Goal: Register for event/course

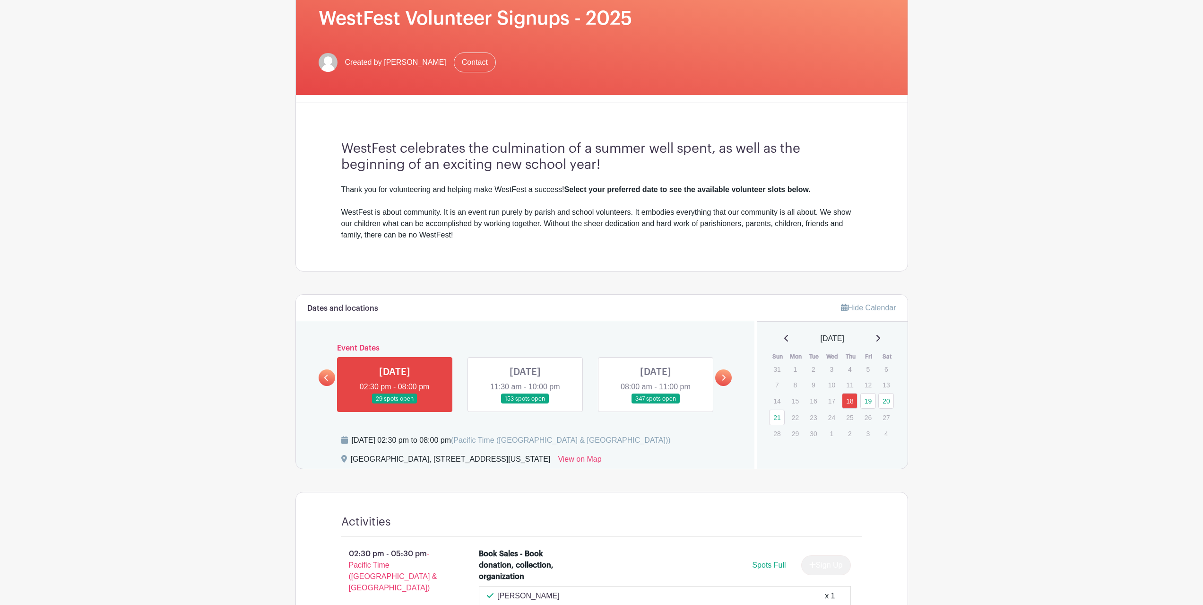
scroll to position [236, 0]
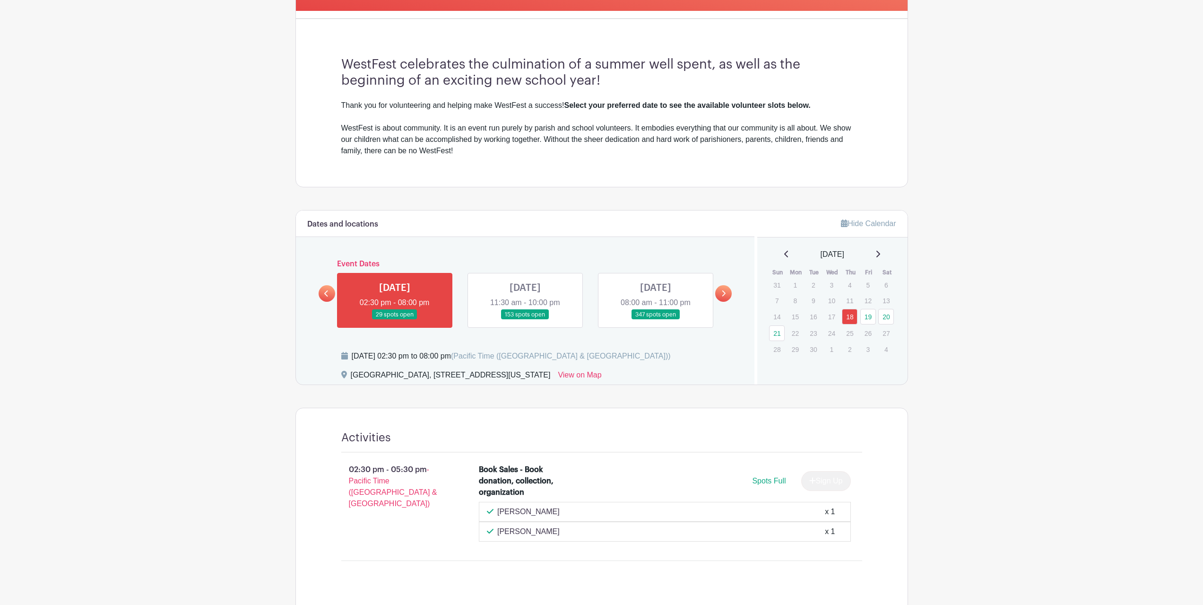
click at [656, 320] on link at bounding box center [656, 320] width 0 height 0
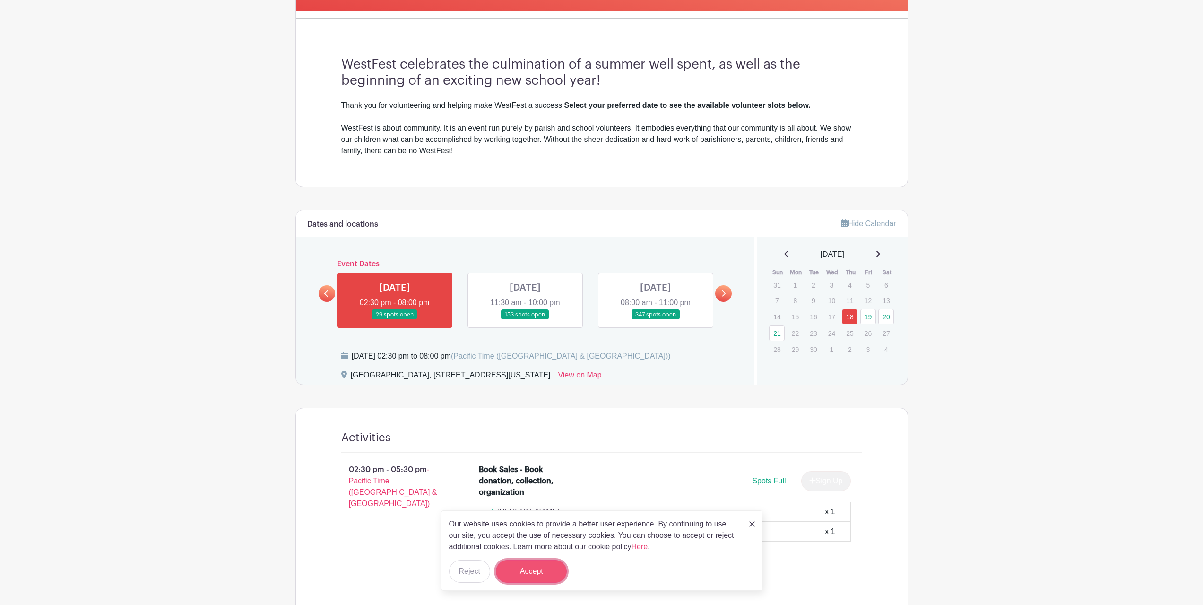
click at [537, 568] on button "Accept" at bounding box center [531, 571] width 71 height 23
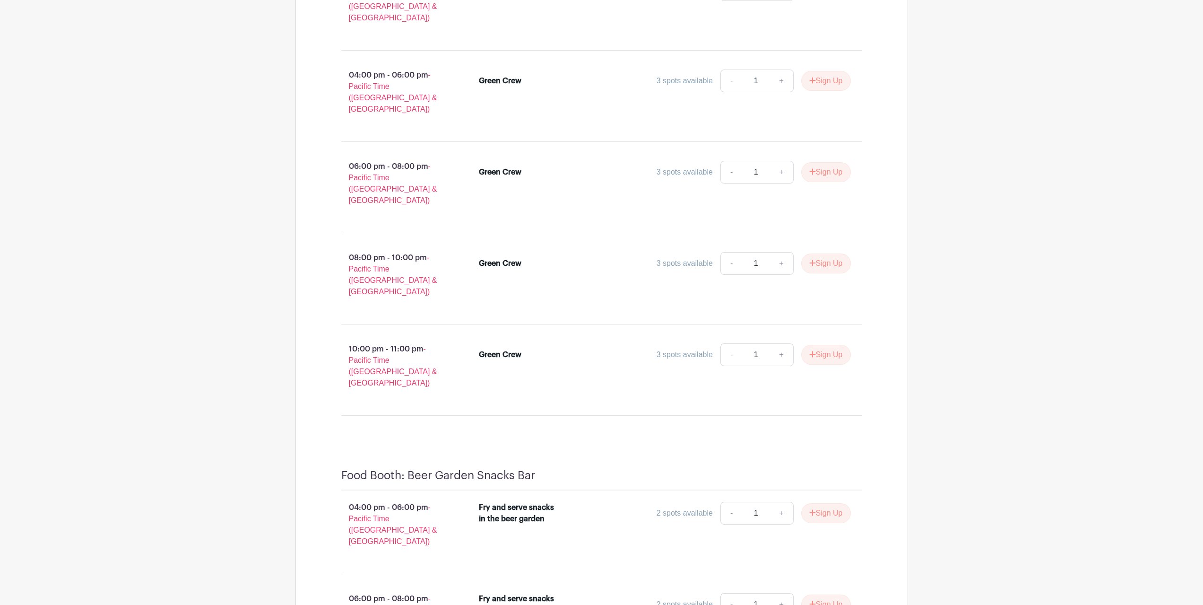
scroll to position [10778, 0]
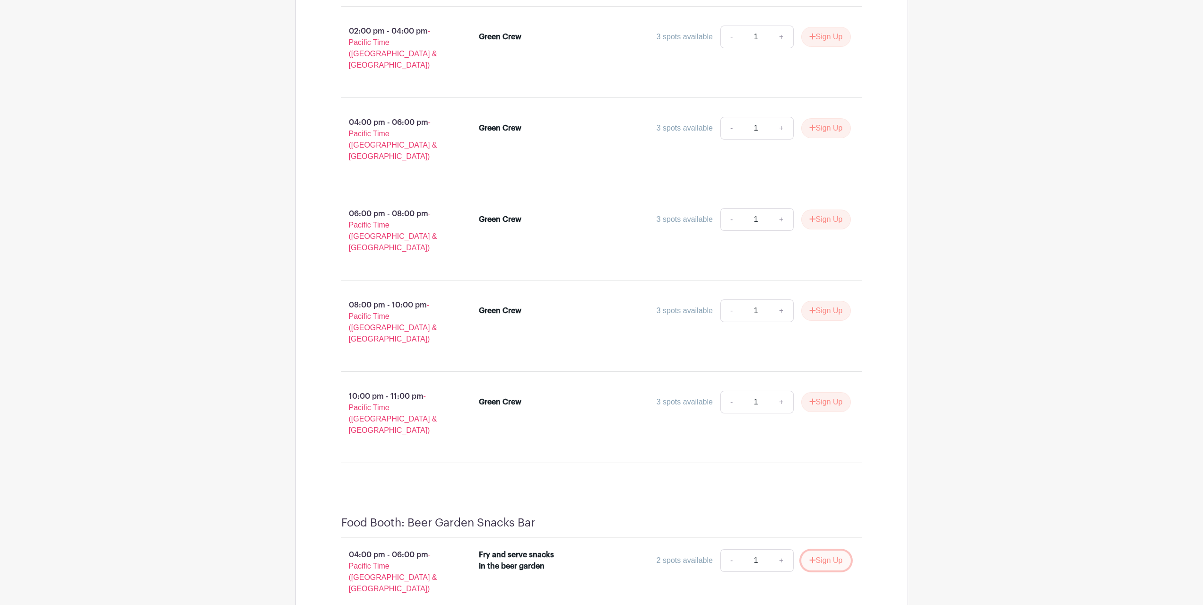
click at [819, 550] on button "Sign Up" at bounding box center [826, 560] width 50 height 20
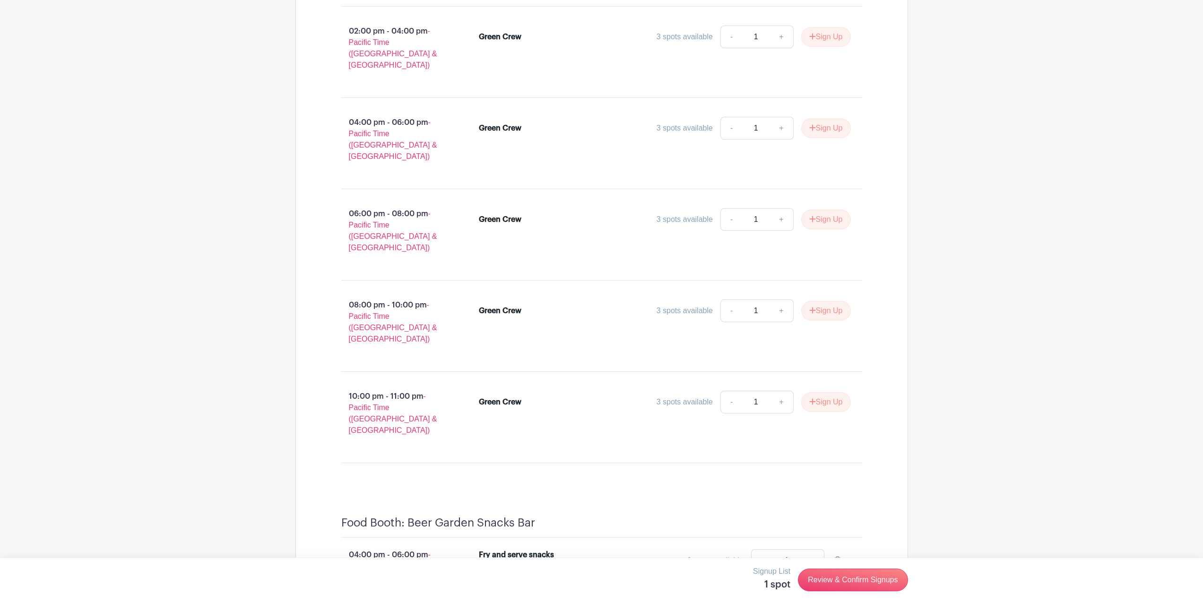
click at [849, 583] on link "Review & Confirm Signups" at bounding box center [853, 579] width 110 height 23
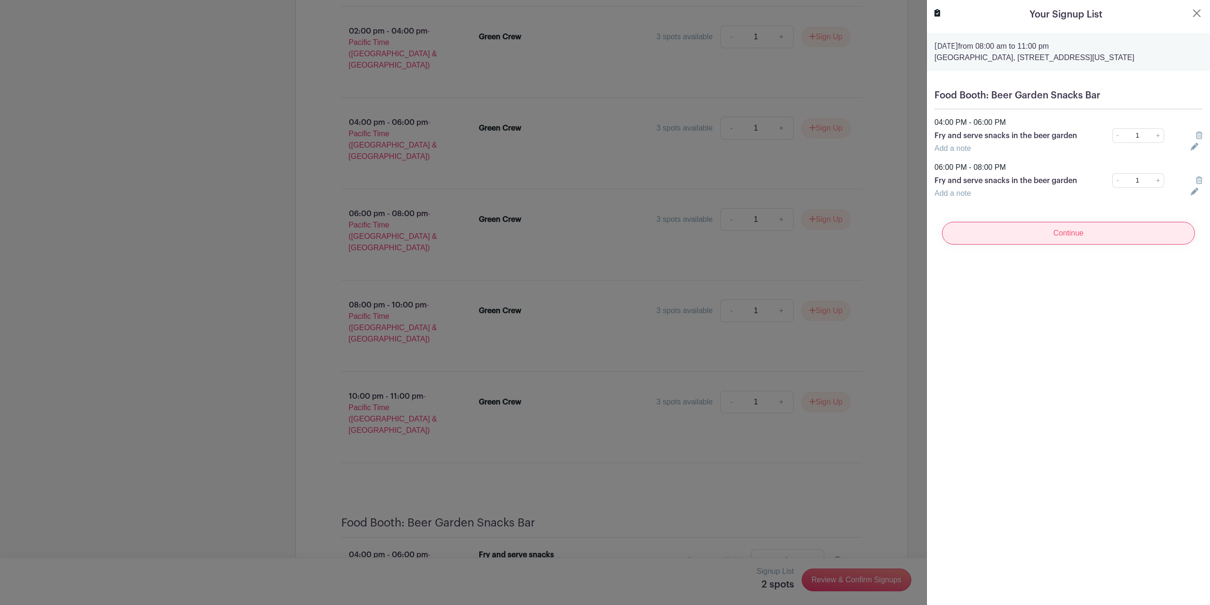
click at [1050, 232] on input "Continue" at bounding box center [1068, 233] width 253 height 23
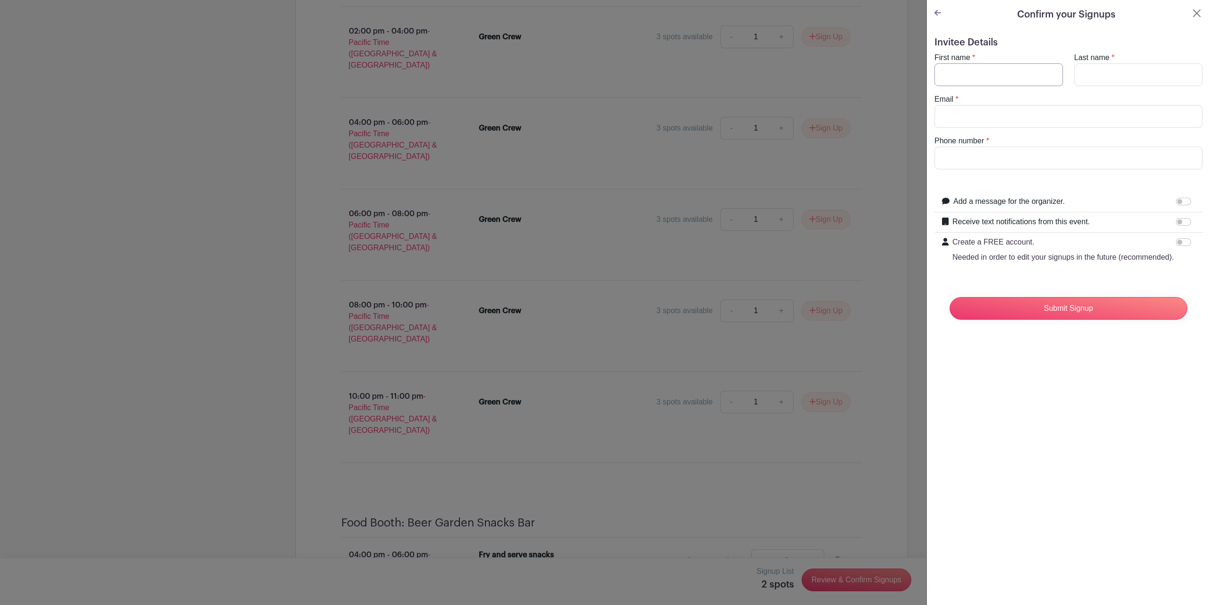
click at [976, 76] on input "First name" at bounding box center [999, 74] width 129 height 23
type input "Beau"
type input "[PERSON_NAME]"
type input "[EMAIL_ADDRESS][PERSON_NAME][DOMAIN_NAME]"
type input "6172905132"
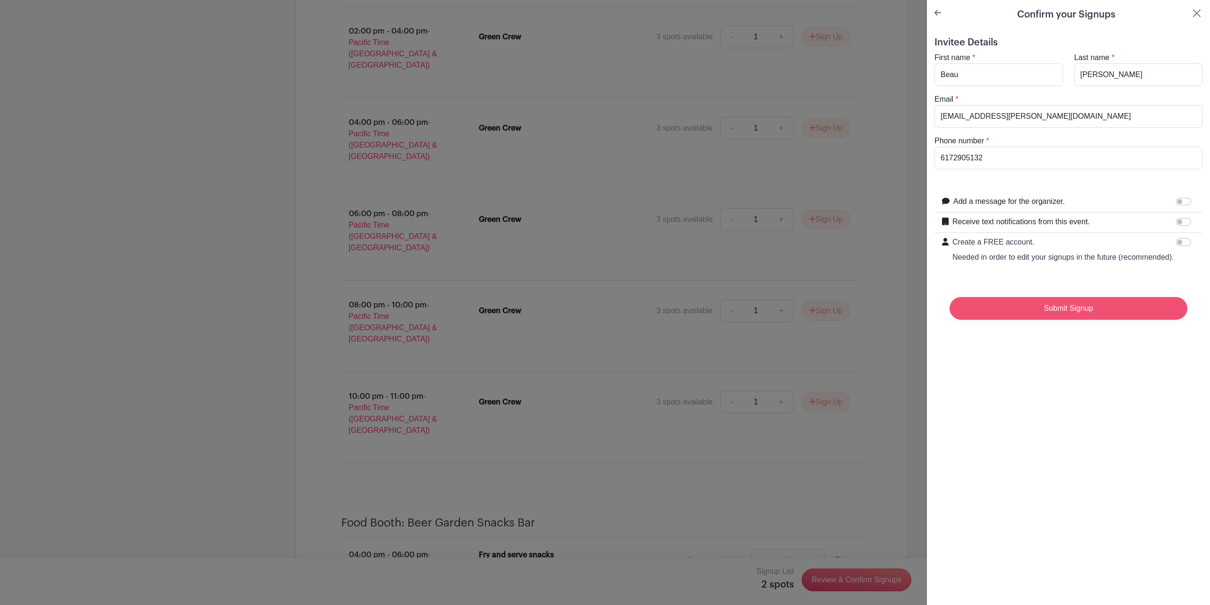
click at [1055, 320] on input "Submit Signup" at bounding box center [1069, 308] width 238 height 23
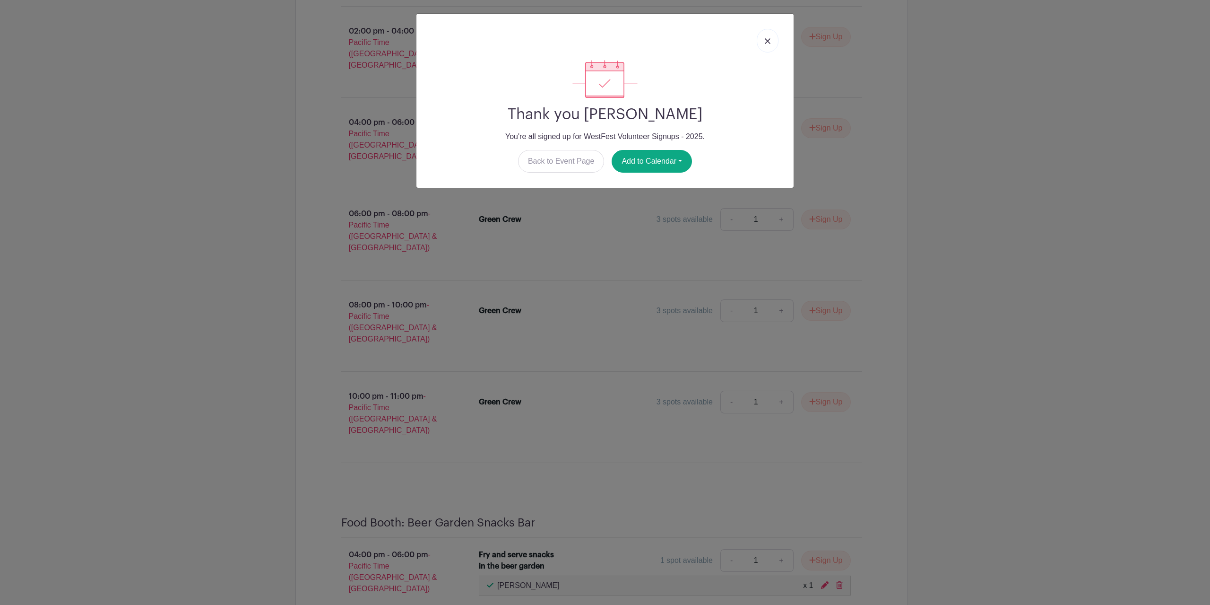
click at [772, 40] on link at bounding box center [768, 41] width 22 height 24
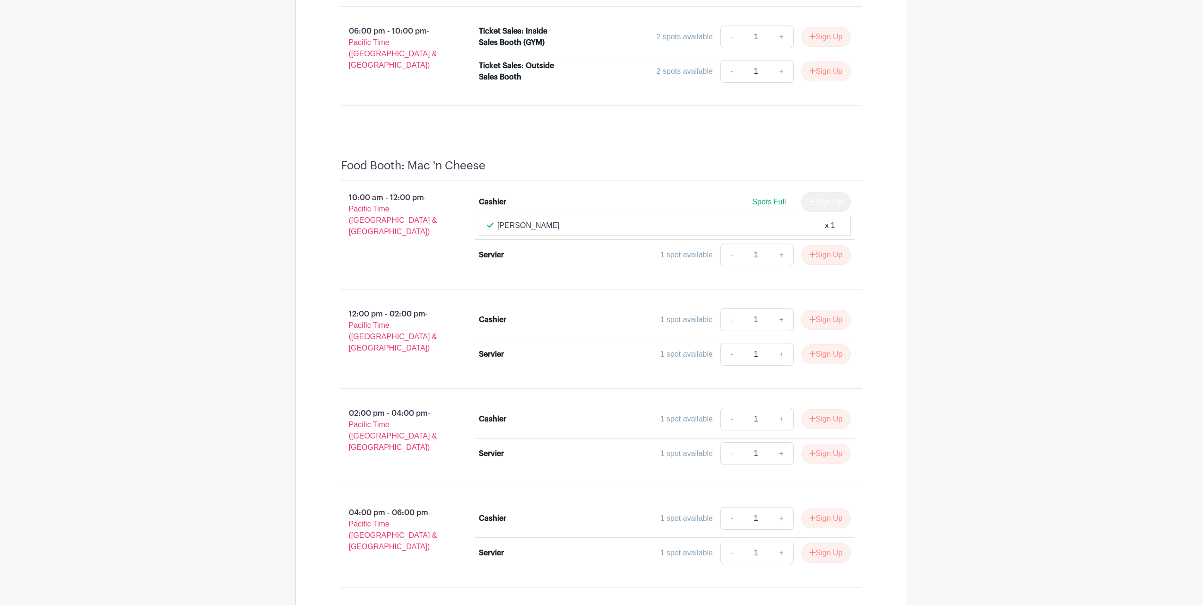
scroll to position [3924, 0]
